Goal: Navigation & Orientation: Understand site structure

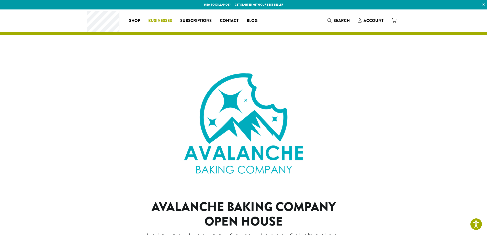
click at [156, 21] on span "Businesses" at bounding box center [160, 21] width 24 height 6
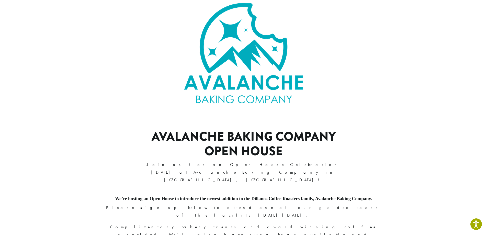
scroll to position [77, 0]
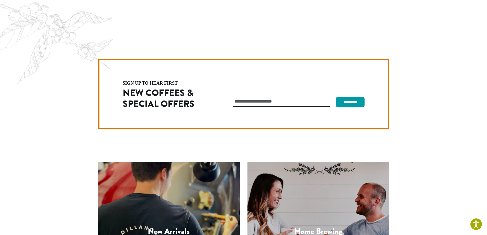
scroll to position [1445, 0]
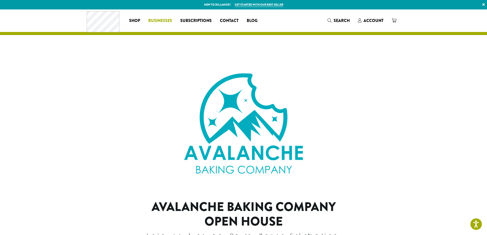
click at [151, 21] on span "Businesses" at bounding box center [160, 21] width 24 height 6
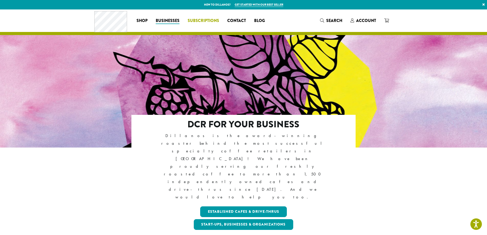
click at [207, 19] on span "Subscriptions" at bounding box center [203, 21] width 31 height 6
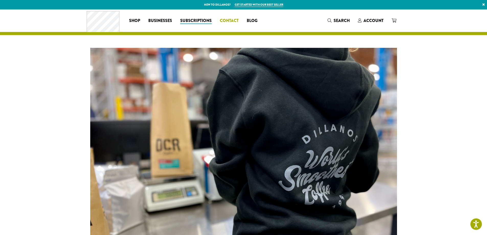
click at [230, 21] on span "Contact" at bounding box center [229, 21] width 19 height 6
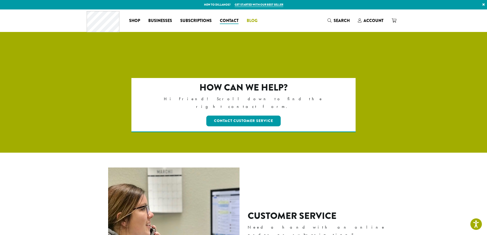
click at [247, 20] on span "Blog" at bounding box center [252, 21] width 11 height 6
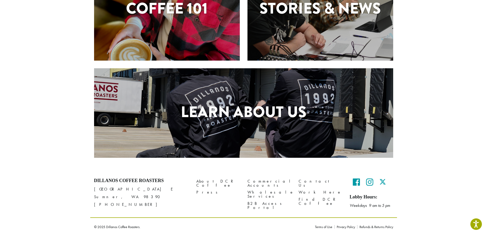
scroll to position [187, 0]
